Goal: Information Seeking & Learning: Learn about a topic

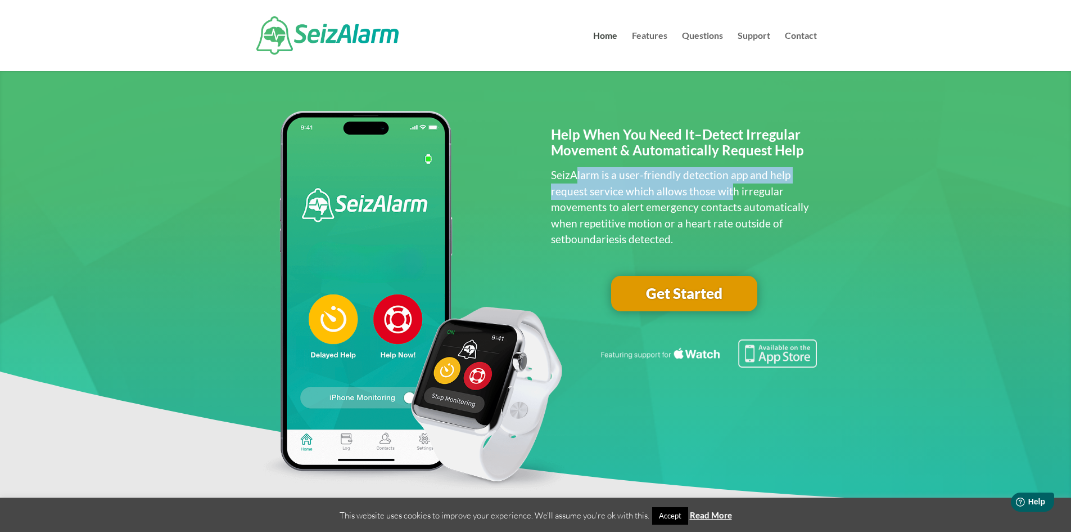
drag, startPoint x: 642, startPoint y: 181, endPoint x: 728, endPoint y: 192, distance: 87.3
click at [728, 192] on p "SeizAlarm is a user-friendly detection app and help request service which allow…" at bounding box center [684, 207] width 266 height 80
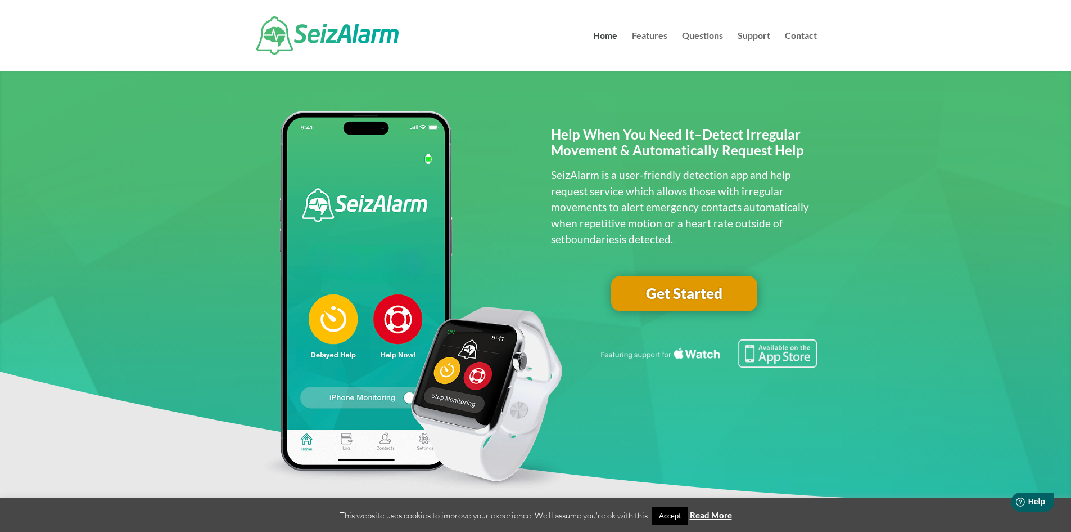
click at [758, 192] on p "SeizAlarm is a user-friendly detection app and help request service which allow…" at bounding box center [684, 207] width 266 height 80
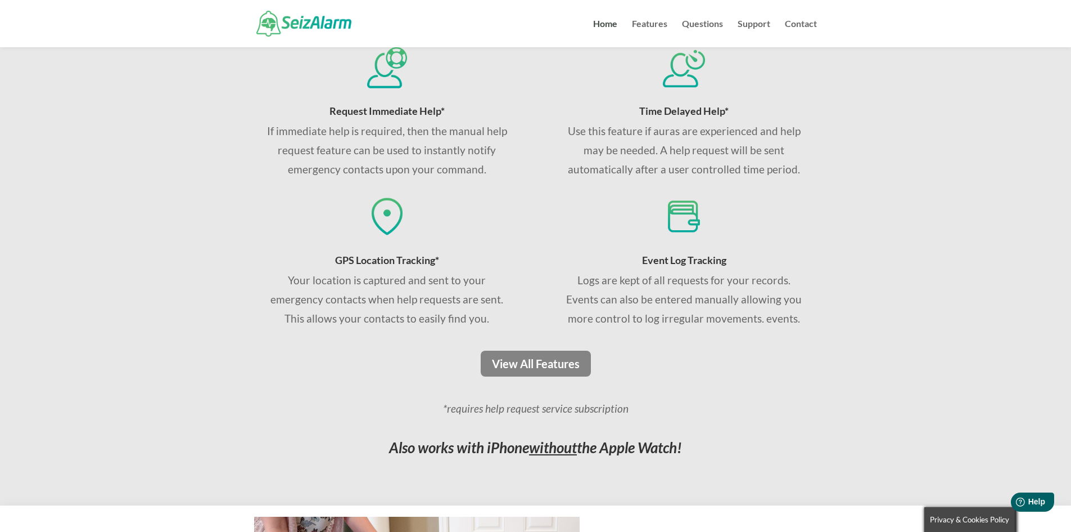
scroll to position [675, 0]
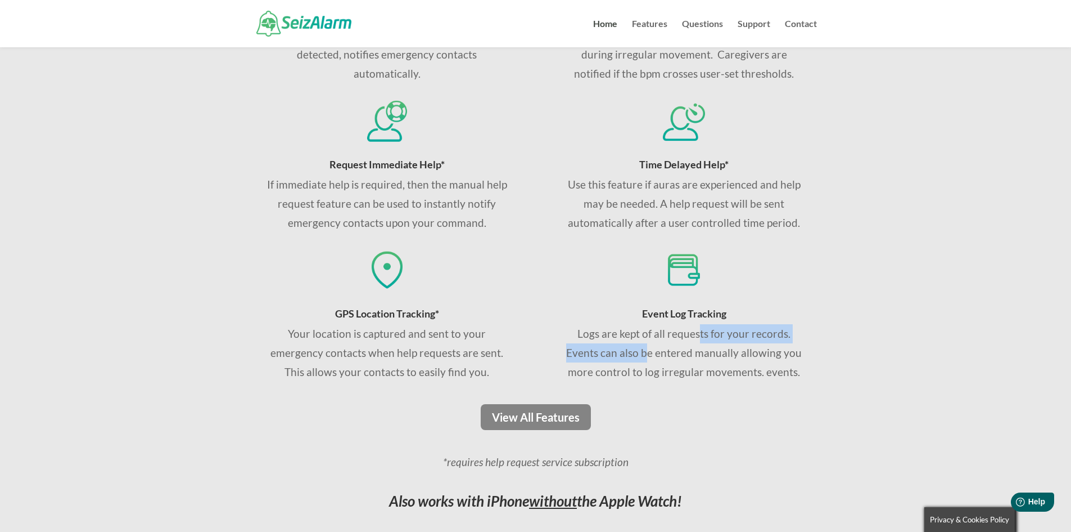
drag, startPoint x: 699, startPoint y: 337, endPoint x: 649, endPoint y: 354, distance: 52.3
click at [649, 354] on p "Logs are kept of all requests for your records. Events can also be entered manu…" at bounding box center [684, 353] width 241 height 58
drag, startPoint x: 739, startPoint y: 373, endPoint x: 500, endPoint y: 327, distance: 243.0
click at [736, 373] on p "Logs are kept of all requests for your records. Events can also be entered manu…" at bounding box center [684, 353] width 241 height 58
drag, startPoint x: 400, startPoint y: 335, endPoint x: 384, endPoint y: 339, distance: 16.7
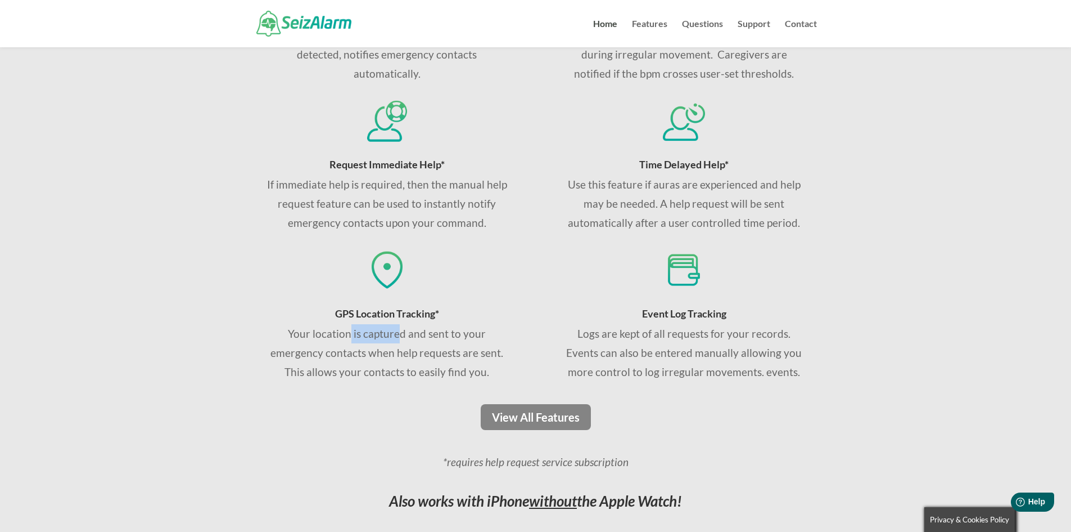
click at [352, 340] on div "Your location is captured and sent to your emergency contacts when help request…" at bounding box center [387, 353] width 241 height 58
click at [438, 352] on div "Your location is captured and sent to your emergency contacts when help request…" at bounding box center [387, 353] width 241 height 58
drag, startPoint x: 721, startPoint y: 358, endPoint x: 735, endPoint y: 362, distance: 14.1
click at [728, 361] on p "Logs are kept of all requests for your records. Events can also be entered manu…" at bounding box center [684, 353] width 241 height 58
click at [801, 376] on p "Logs are kept of all requests for your records. Events can also be entered manu…" at bounding box center [684, 353] width 241 height 58
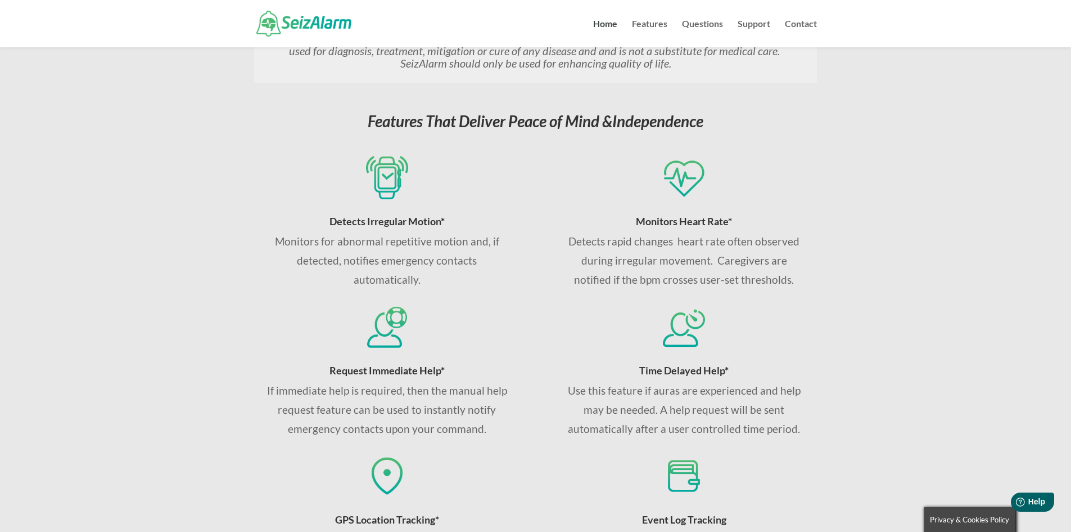
scroll to position [450, 0]
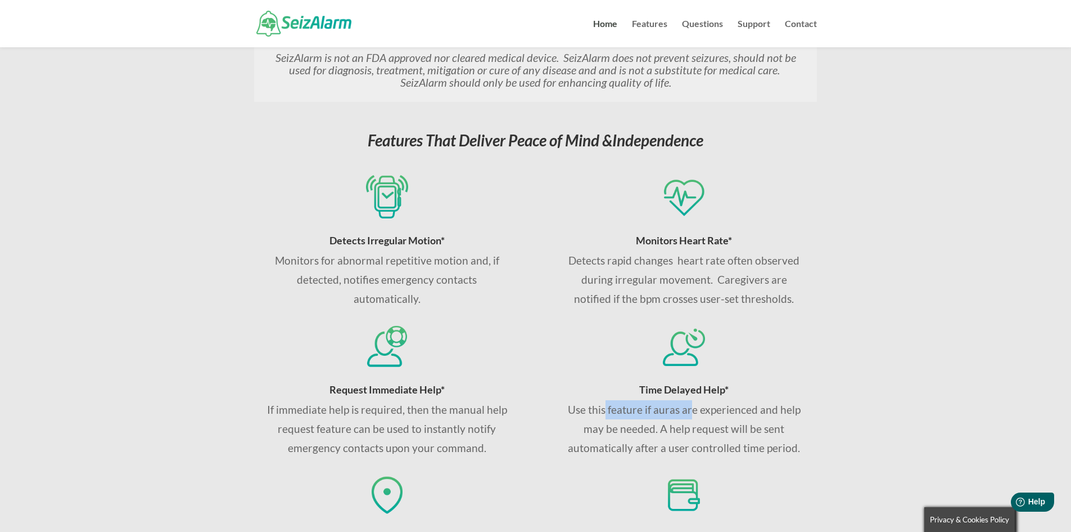
drag, startPoint x: 605, startPoint y: 408, endPoint x: 690, endPoint y: 411, distance: 85.0
click at [690, 411] on p "Use this feature if auras are experienced and help may be needed. A help reques…" at bounding box center [684, 429] width 241 height 58
click at [731, 411] on p "Use this feature if auras are experienced and help may be needed. A help reques…" at bounding box center [684, 429] width 241 height 58
drag, startPoint x: 375, startPoint y: 398, endPoint x: 422, endPoint y: 409, distance: 49.2
click at [422, 409] on div "Request Immediate Help* If immediate help is required, then the manual help req…" at bounding box center [387, 421] width 241 height 74
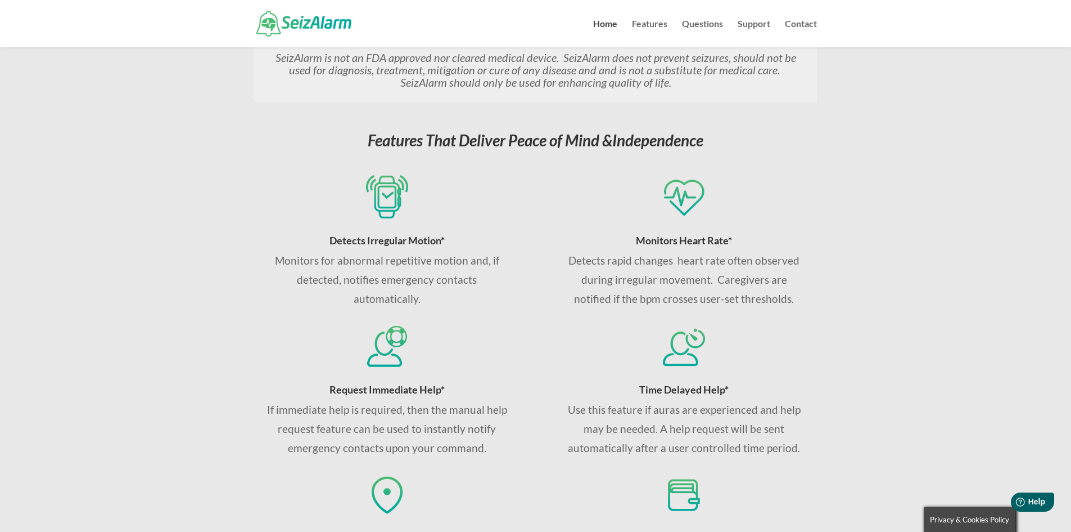
click at [471, 432] on p "If immediate help is required, then the manual help request feature can be used…" at bounding box center [387, 429] width 241 height 58
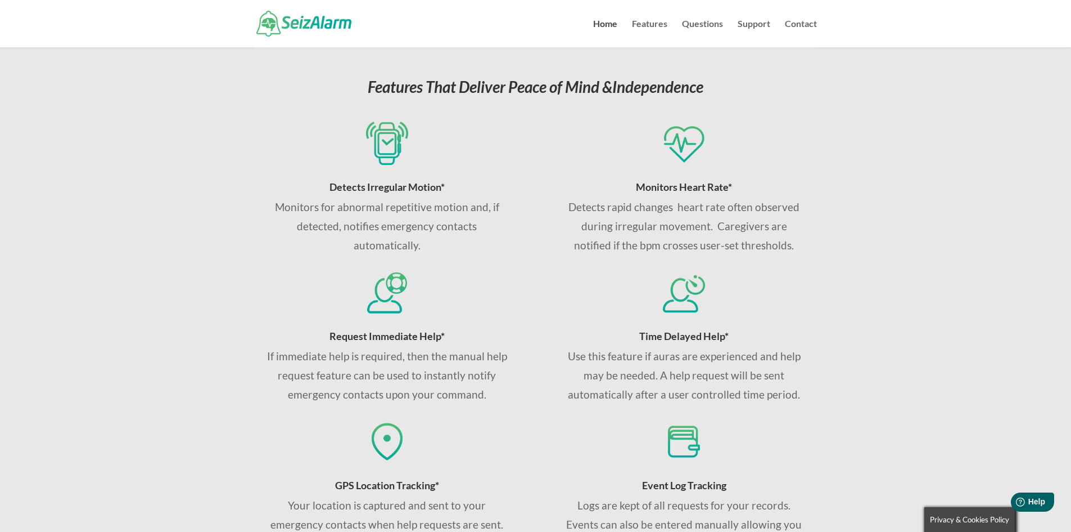
scroll to position [506, 0]
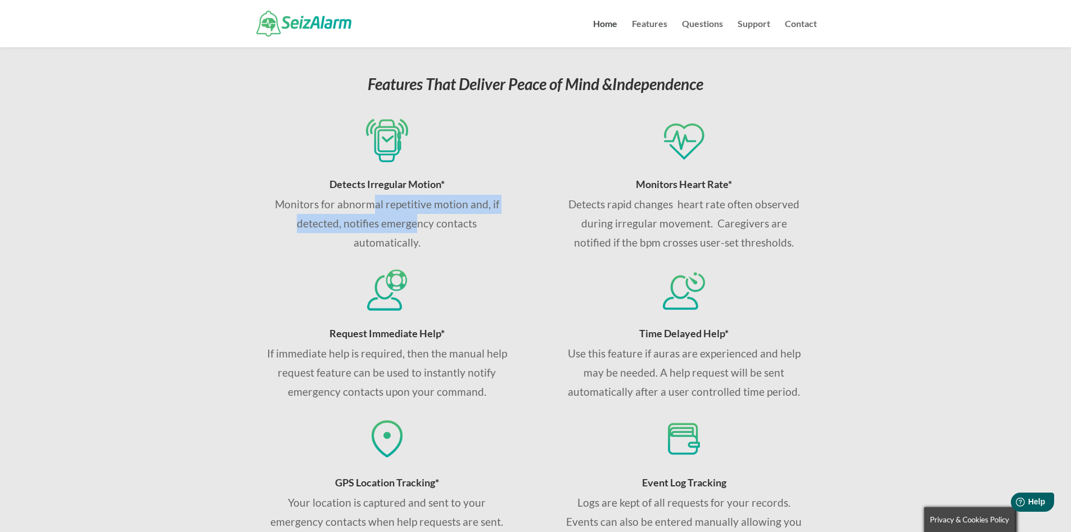
drag, startPoint x: 373, startPoint y: 205, endPoint x: 417, endPoint y: 228, distance: 48.8
click at [417, 228] on p "Monitors for abnormal repetitive motion and, if detected, notifies emergency co…" at bounding box center [387, 224] width 241 height 58
click at [458, 228] on p "Monitors for abnormal repetitive motion and, if detected, notifies emergency co…" at bounding box center [387, 224] width 241 height 58
drag, startPoint x: 376, startPoint y: 205, endPoint x: 444, endPoint y: 206, distance: 68.1
click at [437, 207] on p "Monitors for abnormal repetitive motion and, if detected, notifies emergency co…" at bounding box center [387, 224] width 241 height 58
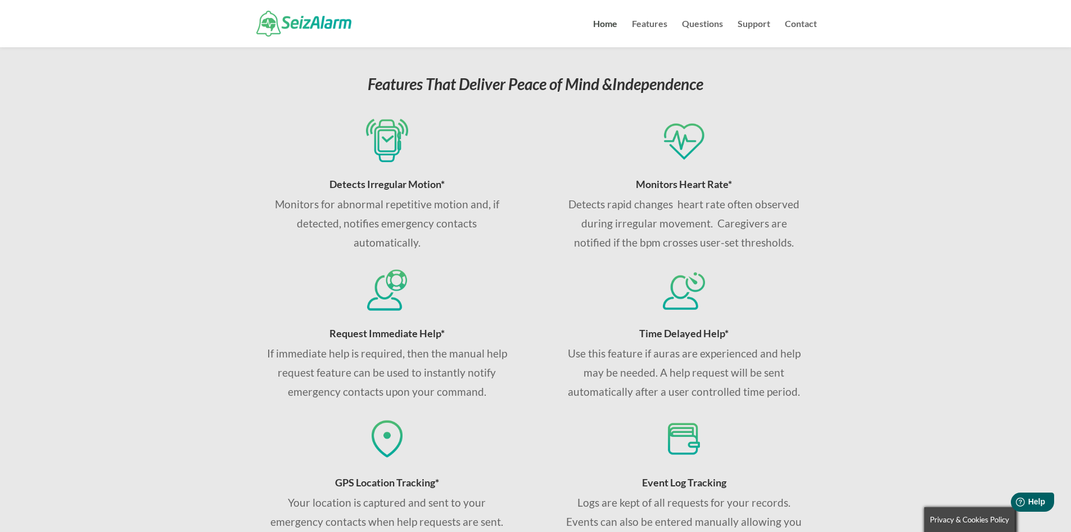
click at [472, 204] on p "Monitors for abnormal repetitive motion and, if detected, notifies emergency co…" at bounding box center [387, 224] width 241 height 58
drag, startPoint x: 442, startPoint y: 206, endPoint x: 299, endPoint y: 208, distance: 143.4
click at [299, 208] on p "Monitors for abnormal repetitive motion and, if detected, notifies emergency co…" at bounding box center [387, 224] width 241 height 58
click at [454, 237] on p "Monitors for abnormal repetitive motion and, if detected, notifies emergency co…" at bounding box center [387, 224] width 241 height 58
drag, startPoint x: 414, startPoint y: 244, endPoint x: 418, endPoint y: 217, distance: 26.7
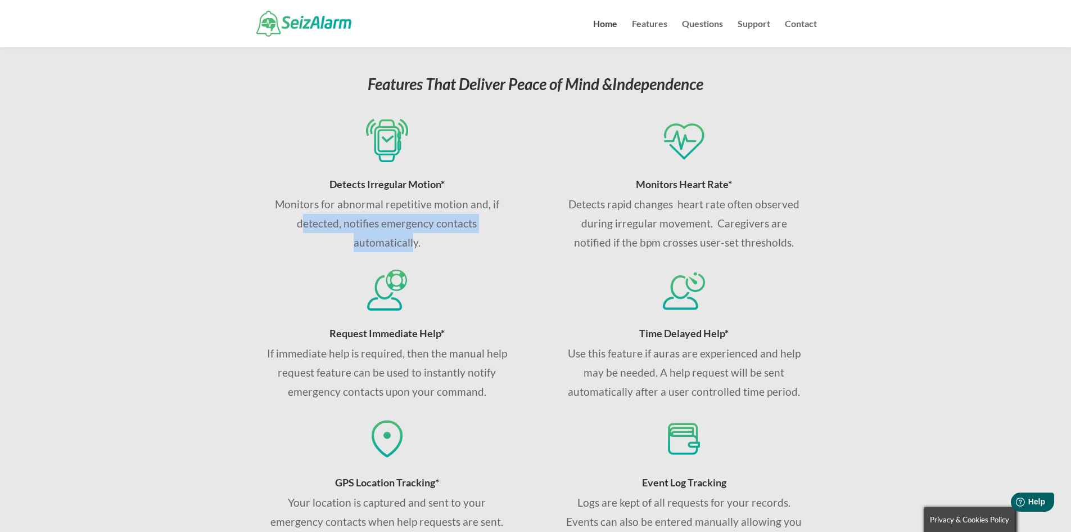
click at [305, 218] on p "Monitors for abnormal repetitive motion and, if detected, notifies emergency co…" at bounding box center [387, 224] width 241 height 58
click at [420, 217] on p "Monitors for abnormal repetitive motion and, if detected, notifies emergency co…" at bounding box center [387, 224] width 241 height 58
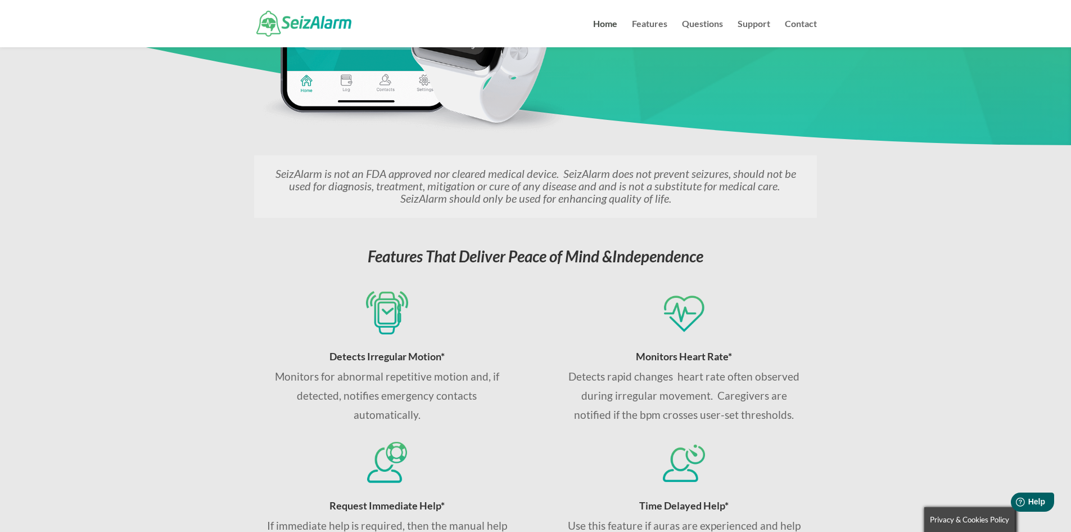
scroll to position [0, 0]
